Goal: Navigation & Orientation: Find specific page/section

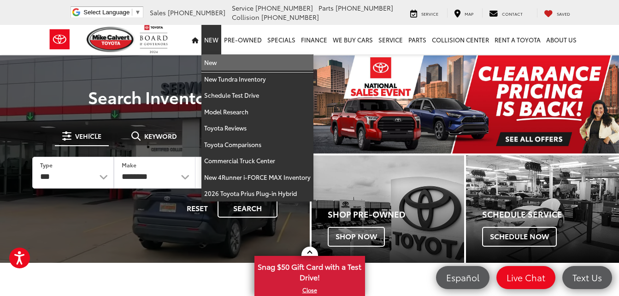
click at [214, 61] on link "New" at bounding box center [258, 62] width 112 height 17
